Goal: Browse casually: Explore the website without a specific task or goal

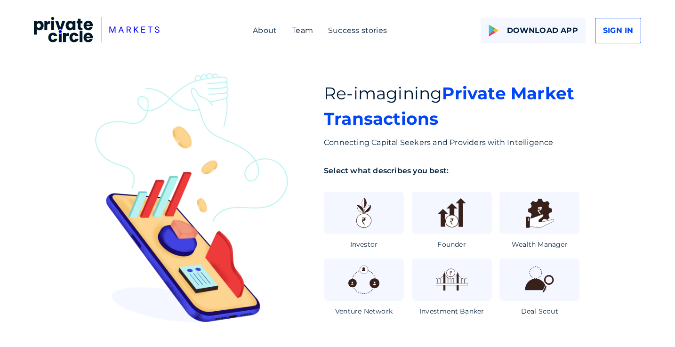
click at [551, 276] on img at bounding box center [539, 279] width 35 height 35
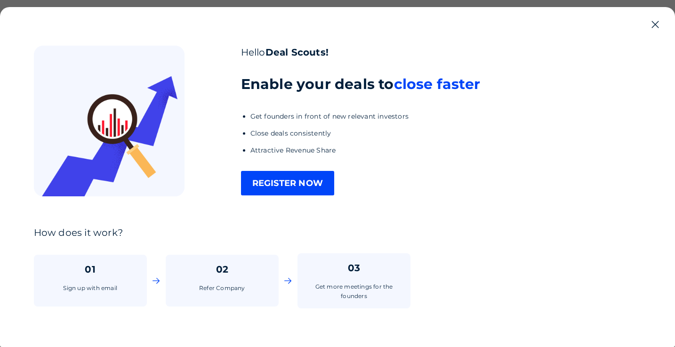
click at [661, 28] on icon at bounding box center [655, 24] width 11 height 11
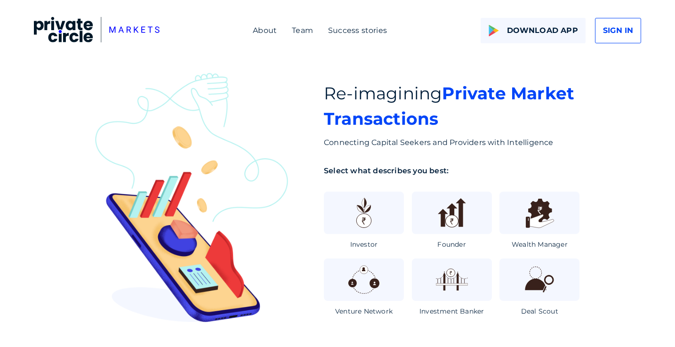
click at [391, 278] on div at bounding box center [364, 279] width 80 height 42
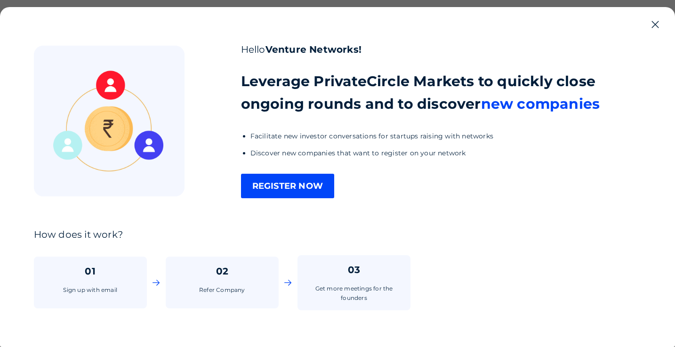
click at [656, 24] on icon at bounding box center [655, 24] width 11 height 11
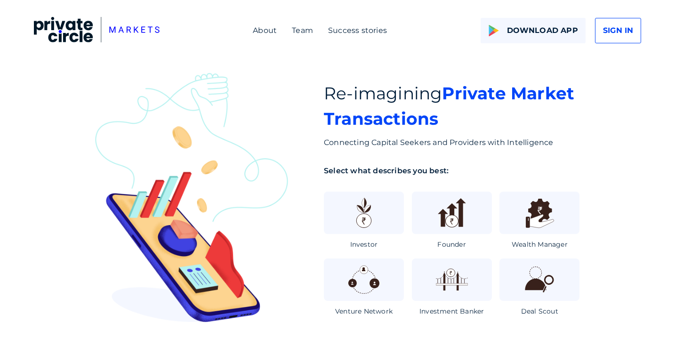
click at [432, 274] on div at bounding box center [452, 279] width 80 height 42
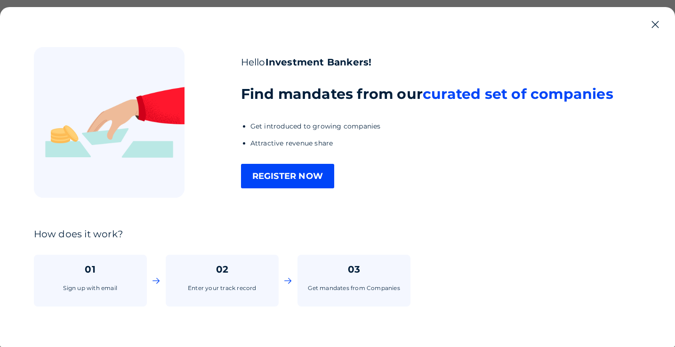
click at [661, 24] on icon at bounding box center [655, 24] width 11 height 11
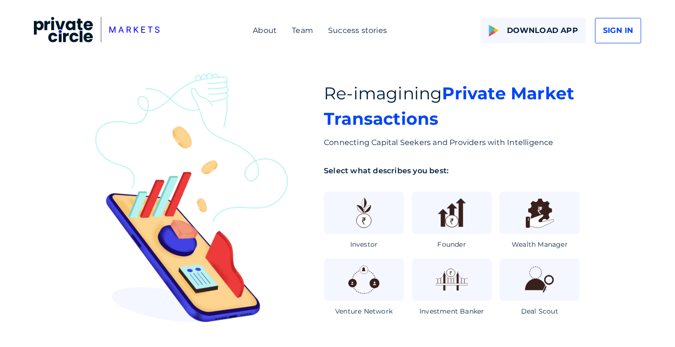
click at [444, 293] on img at bounding box center [452, 279] width 35 height 35
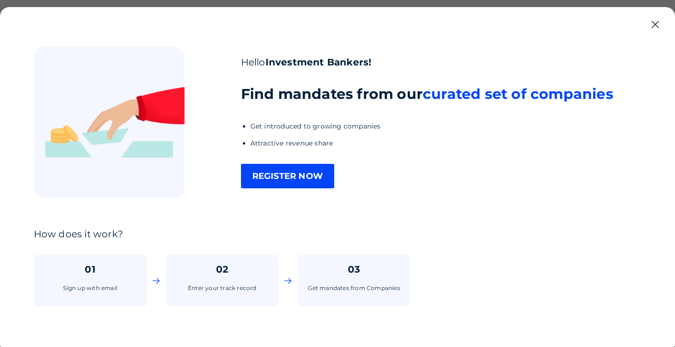
click at [656, 25] on icon at bounding box center [655, 24] width 11 height 11
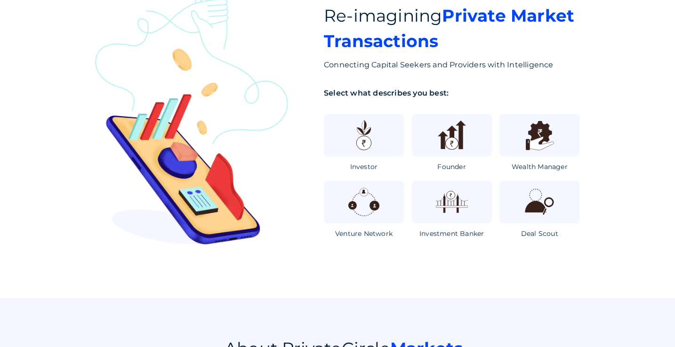
scroll to position [80, 0]
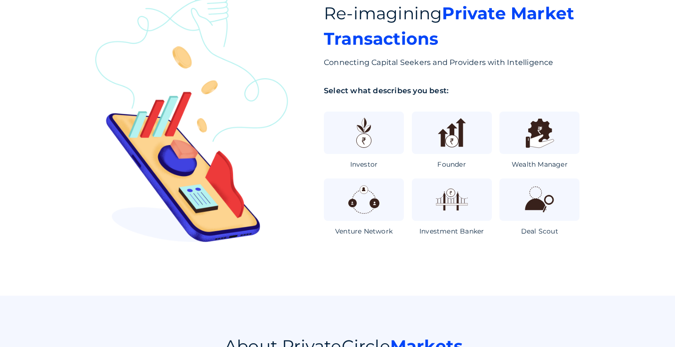
click at [371, 213] on img at bounding box center [364, 199] width 35 height 35
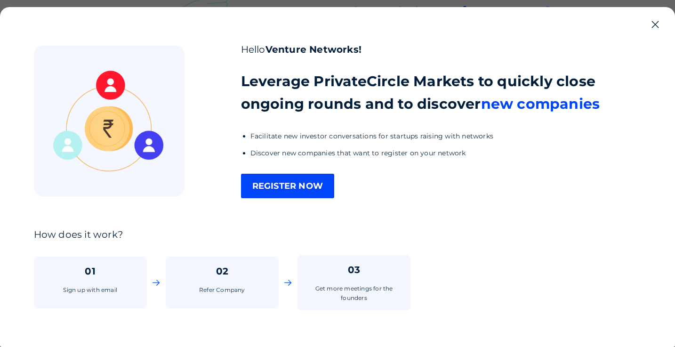
scroll to position [0, 0]
click at [660, 22] on icon at bounding box center [655, 24] width 11 height 11
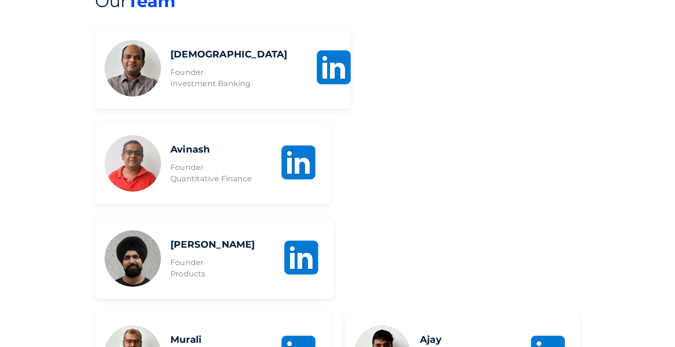
scroll to position [833, 0]
